Goal: Book appointment/travel/reservation

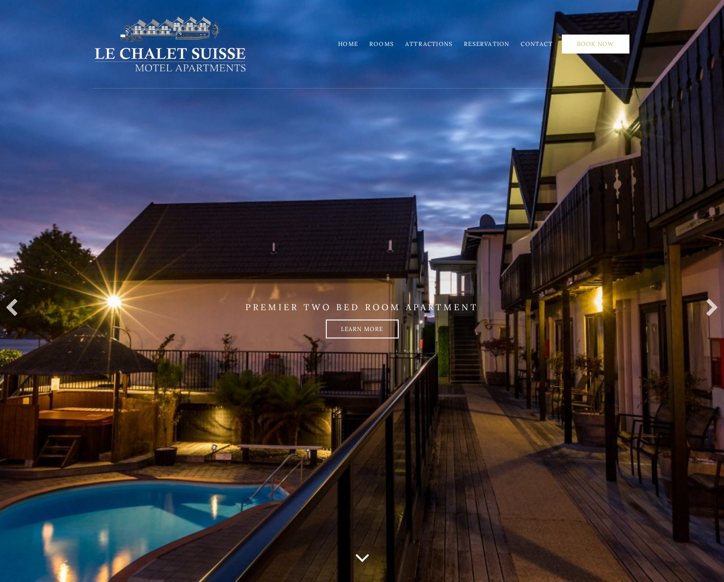
click at [589, 44] on link "Book Now" at bounding box center [596, 44] width 68 height 19
drag, startPoint x: 388, startPoint y: 46, endPoint x: 402, endPoint y: 49, distance: 14.9
click at [388, 46] on link "Rooms" at bounding box center [382, 43] width 25 height 7
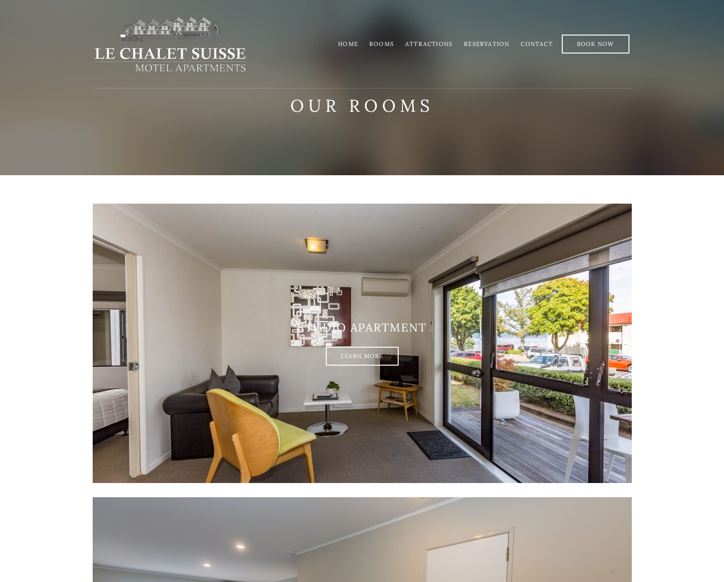
click at [355, 46] on link "Home" at bounding box center [348, 43] width 20 height 7
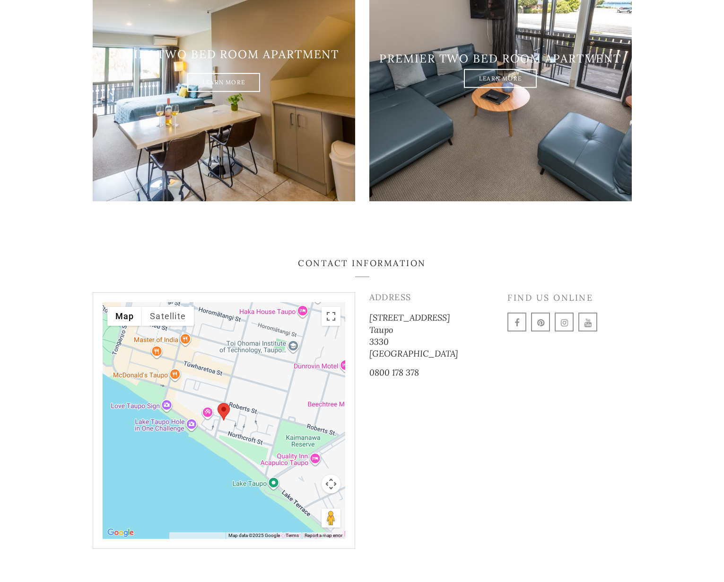
scroll to position [1425, 0]
